Goal: Task Accomplishment & Management: Complete application form

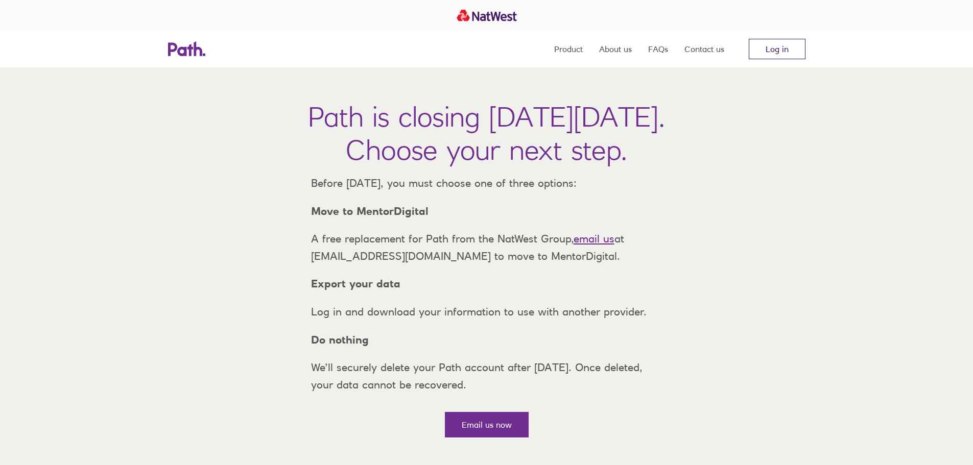
click at [779, 57] on link "Log in" at bounding box center [777, 49] width 57 height 20
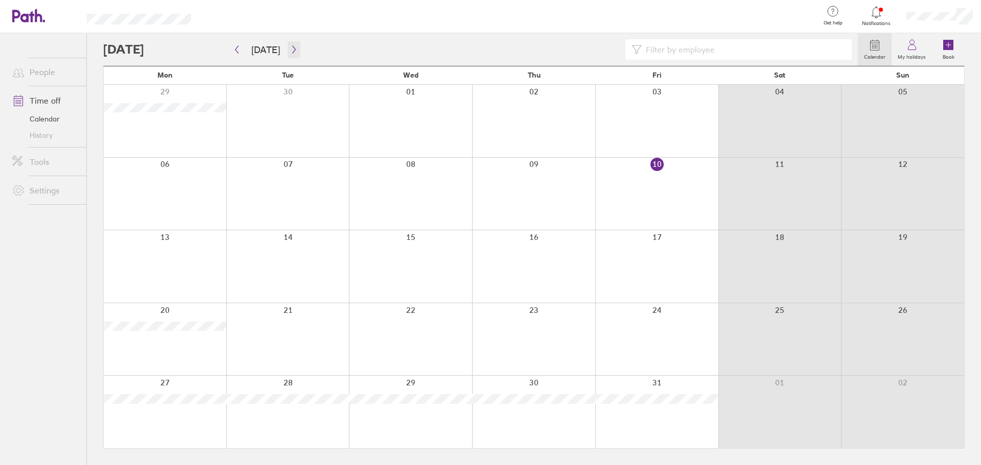
click at [290, 49] on icon "button" at bounding box center [294, 49] width 8 height 8
click at [194, 387] on div at bounding box center [165, 412] width 123 height 73
